Goal: Task Accomplishment & Management: Manage account settings

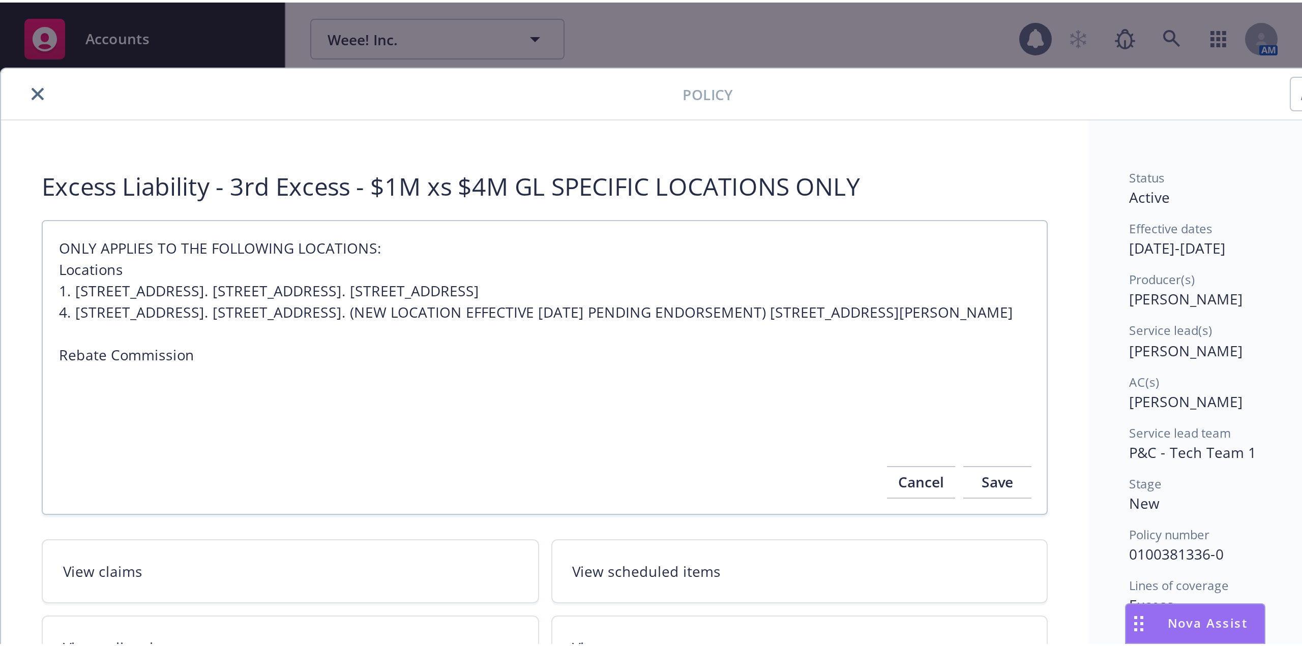
scroll to position [233, 0]
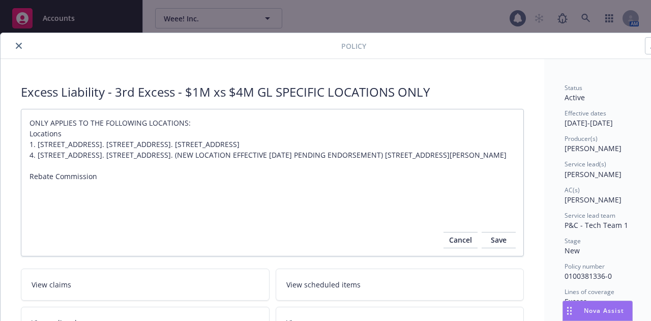
click at [326, 196] on textarea "ONLY APPLIES TO THE FOLLOWING LOCATIONS: Locations 1. [STREET_ADDRESS]. [STREET…" at bounding box center [272, 182] width 503 height 147
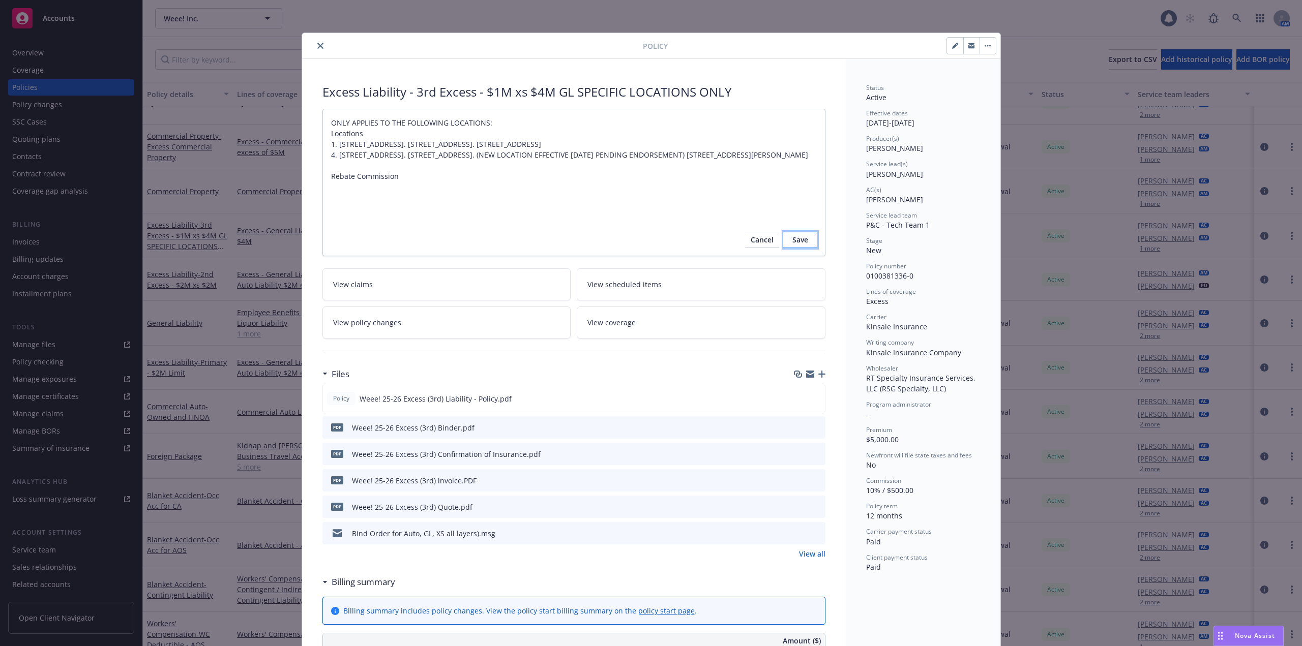
drag, startPoint x: 794, startPoint y: 243, endPoint x: 83, endPoint y: 20, distance: 744.5
click at [650, 243] on span "Save" at bounding box center [800, 240] width 16 height 16
type textarea "x"
